Goal: Transaction & Acquisition: Subscribe to service/newsletter

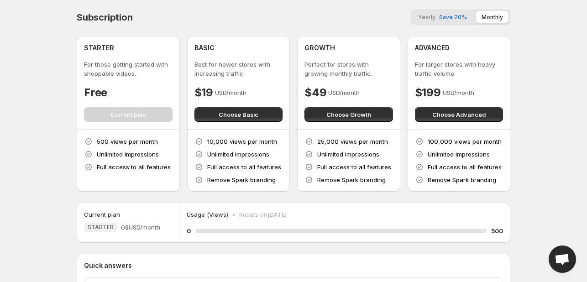
click at [446, 20] on span "Save 20%" at bounding box center [453, 17] width 28 height 7
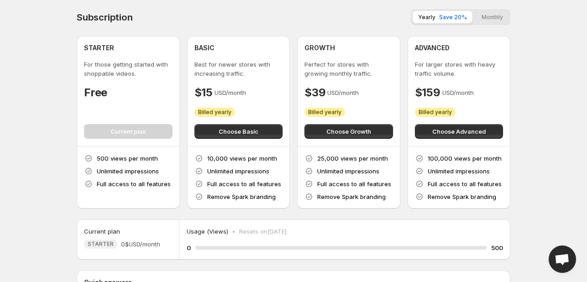
click at [488, 18] on button "Monthly" at bounding box center [492, 17] width 32 height 12
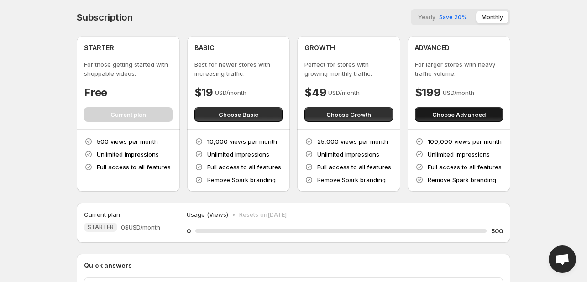
click at [448, 111] on span "Choose Advanced" at bounding box center [459, 114] width 53 height 9
